Goal: Navigation & Orientation: Find specific page/section

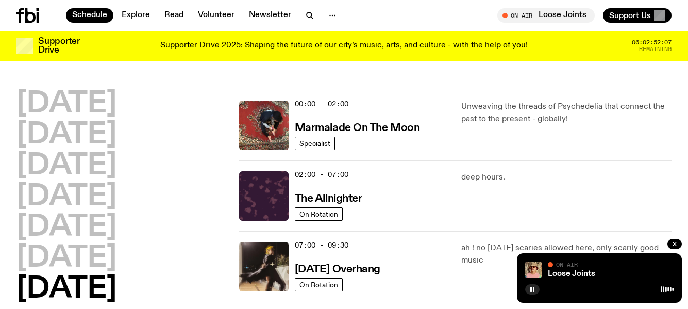
scroll to position [464, 0]
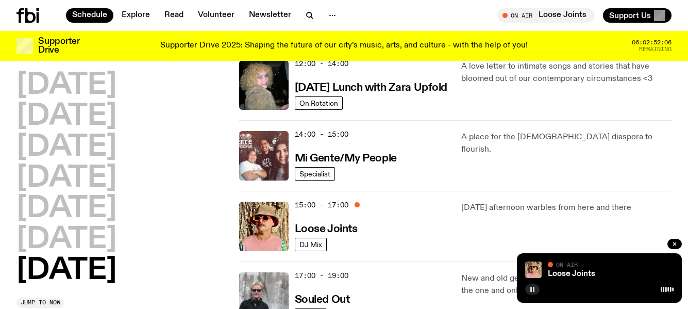
click at [533, 288] on rect "button" at bounding box center [534, 289] width 2 height 5
click at [89, 12] on link "Schedule" at bounding box center [89, 15] width 47 height 14
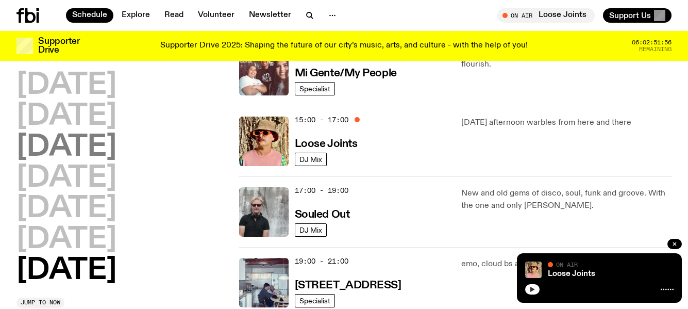
scroll to position [567, 0]
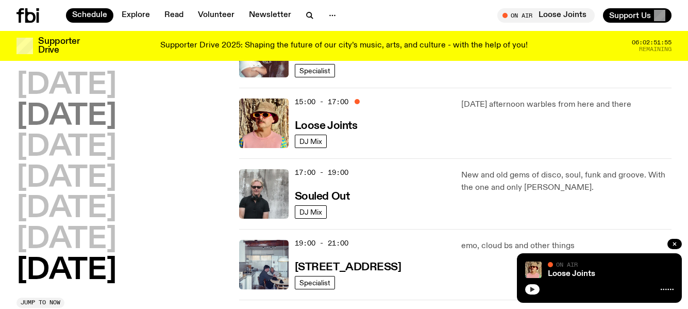
click at [73, 113] on h2 "[DATE]" at bounding box center [66, 116] width 100 height 29
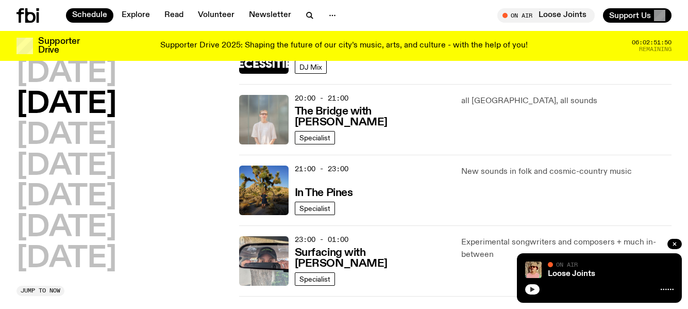
scroll to position [493, 0]
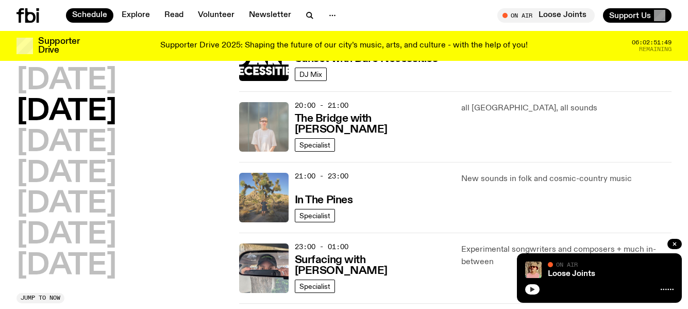
click at [267, 187] on img at bounding box center [263, 197] width 49 height 49
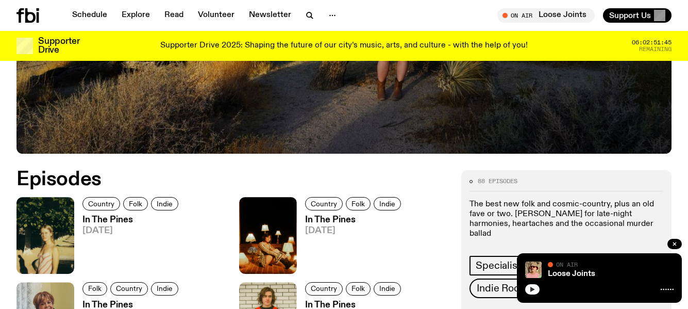
scroll to position [410, 0]
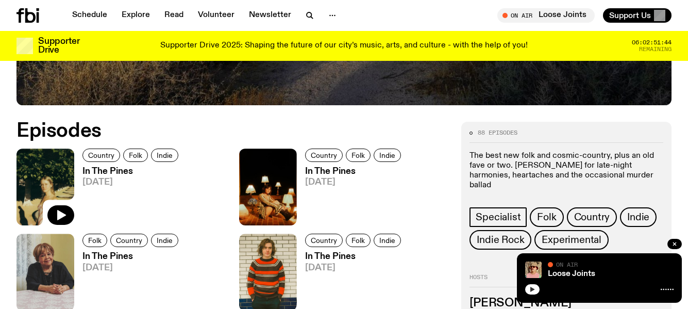
click at [64, 177] on img at bounding box center [45, 186] width 58 height 77
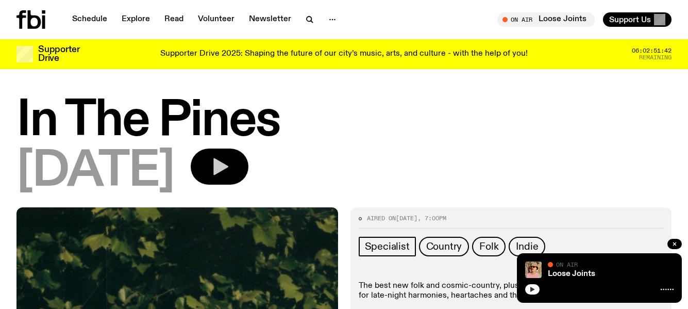
click at [230, 159] on icon "button" at bounding box center [219, 166] width 21 height 21
